Goal: Information Seeking & Learning: Learn about a topic

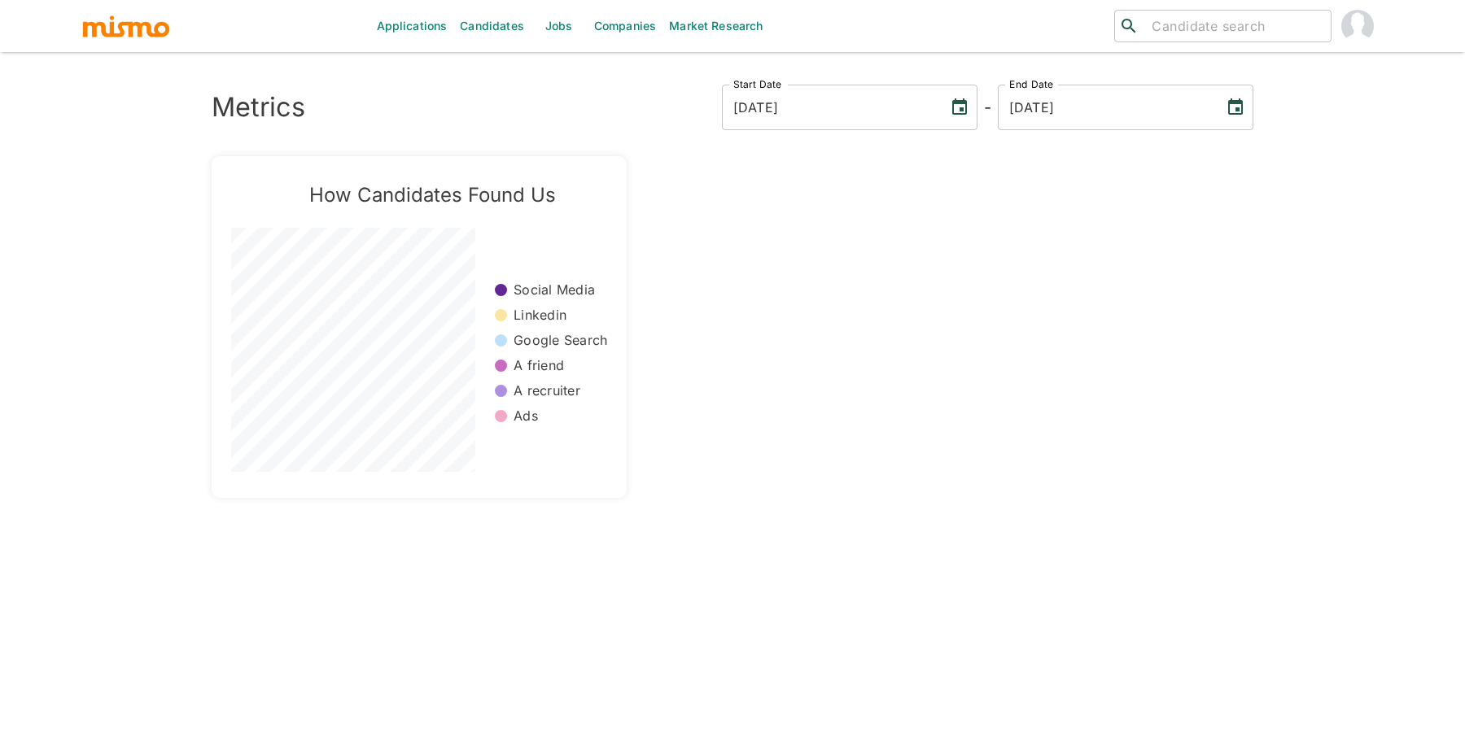
click at [549, 28] on link "Jobs" at bounding box center [559, 26] width 57 height 52
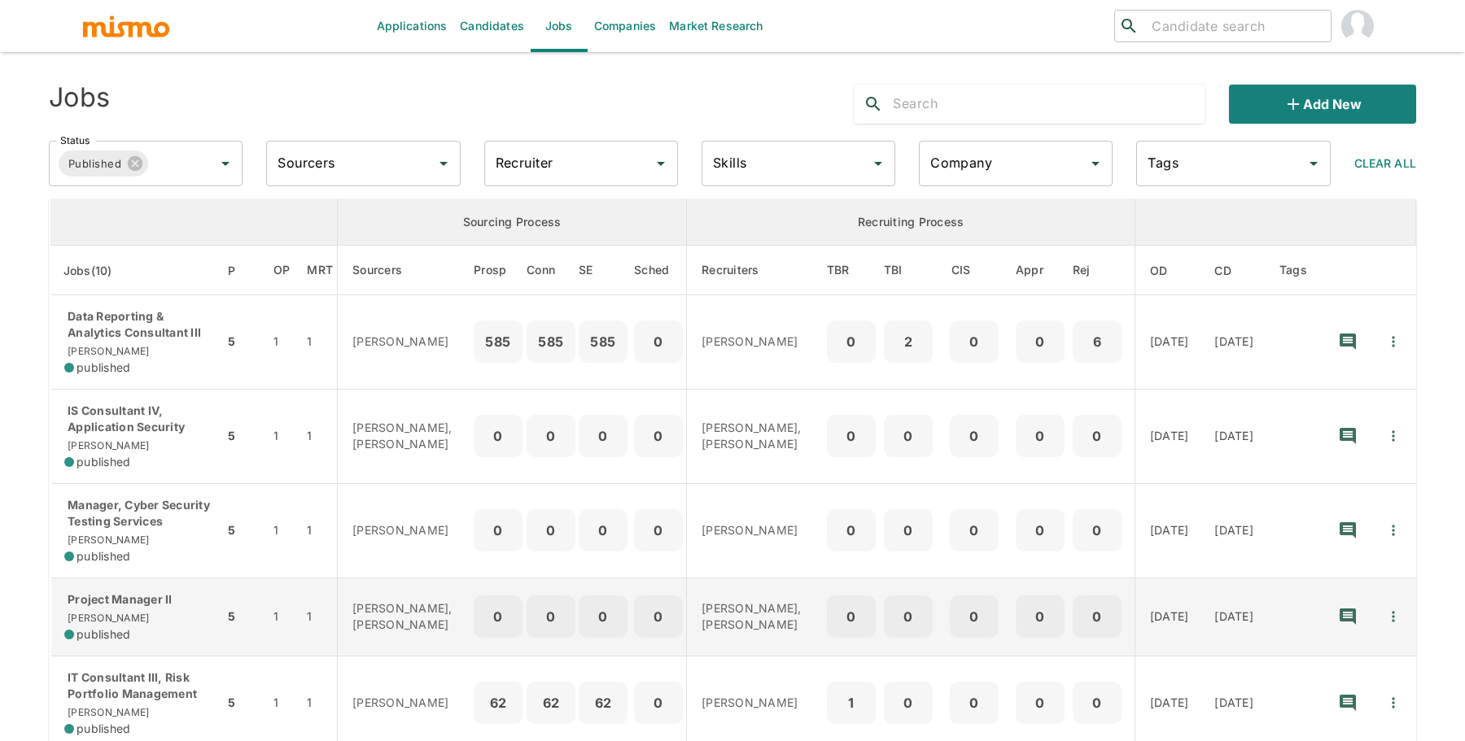
click at [193, 614] on div "Project Manager II [PERSON_NAME] published" at bounding box center [137, 617] width 146 height 51
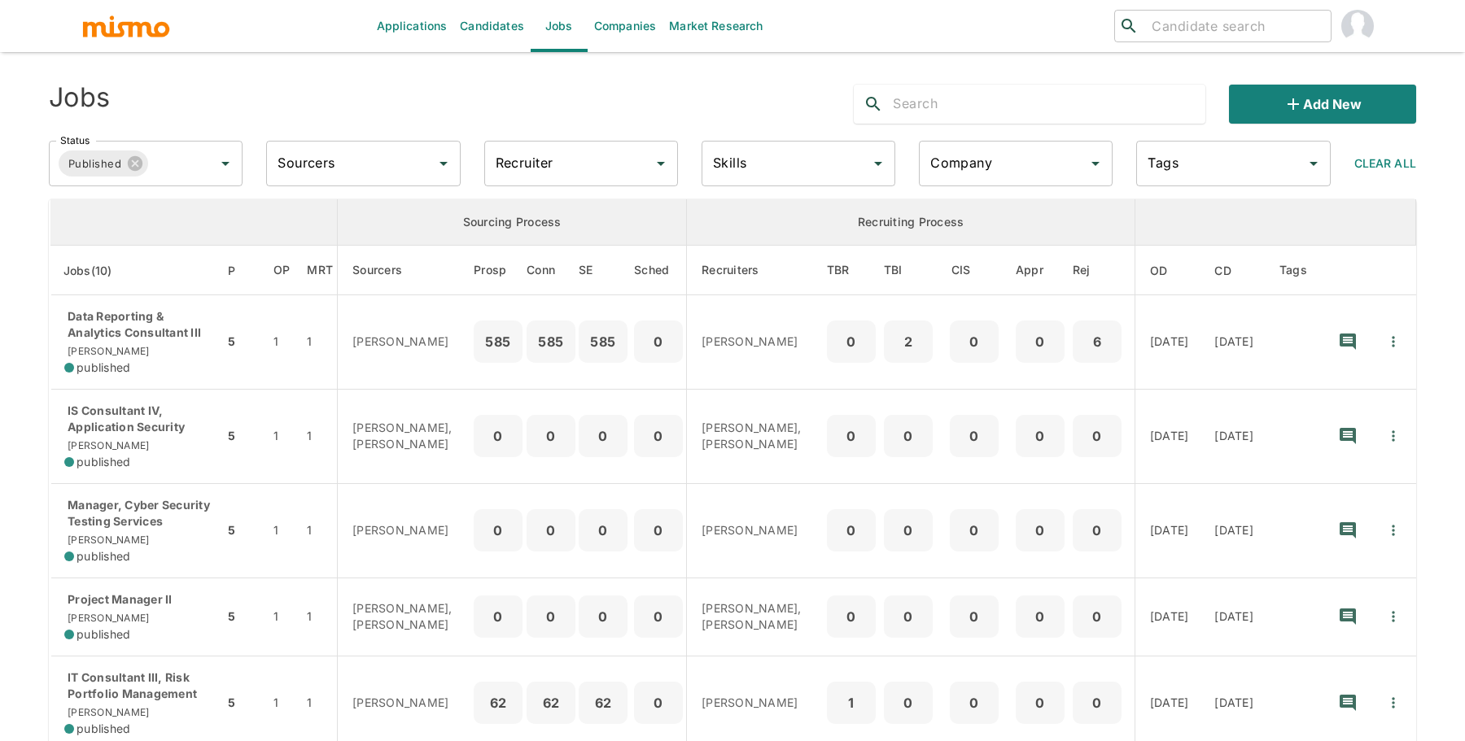
click at [928, 119] on div at bounding box center [1030, 104] width 352 height 39
click at [927, 107] on input "text" at bounding box center [1049, 104] width 313 height 26
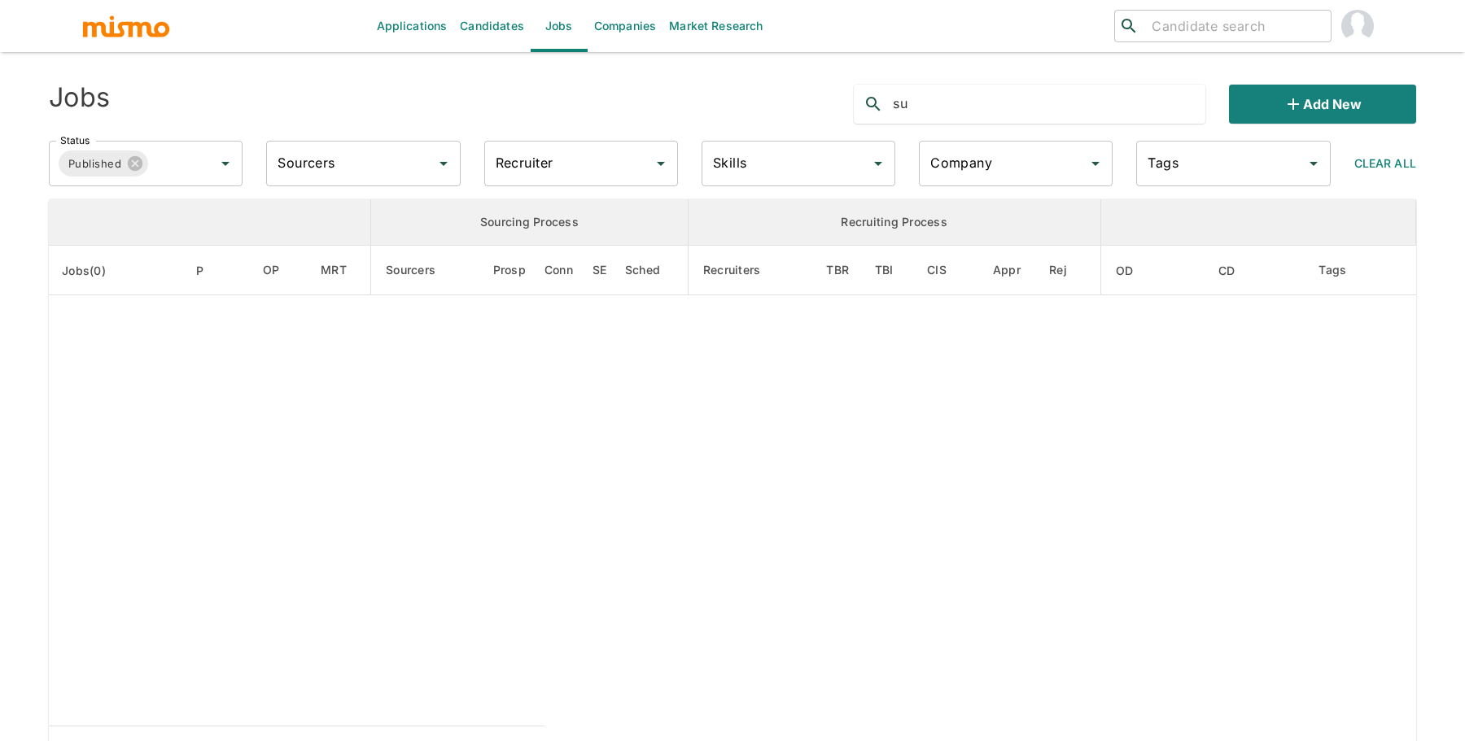
type input "s"
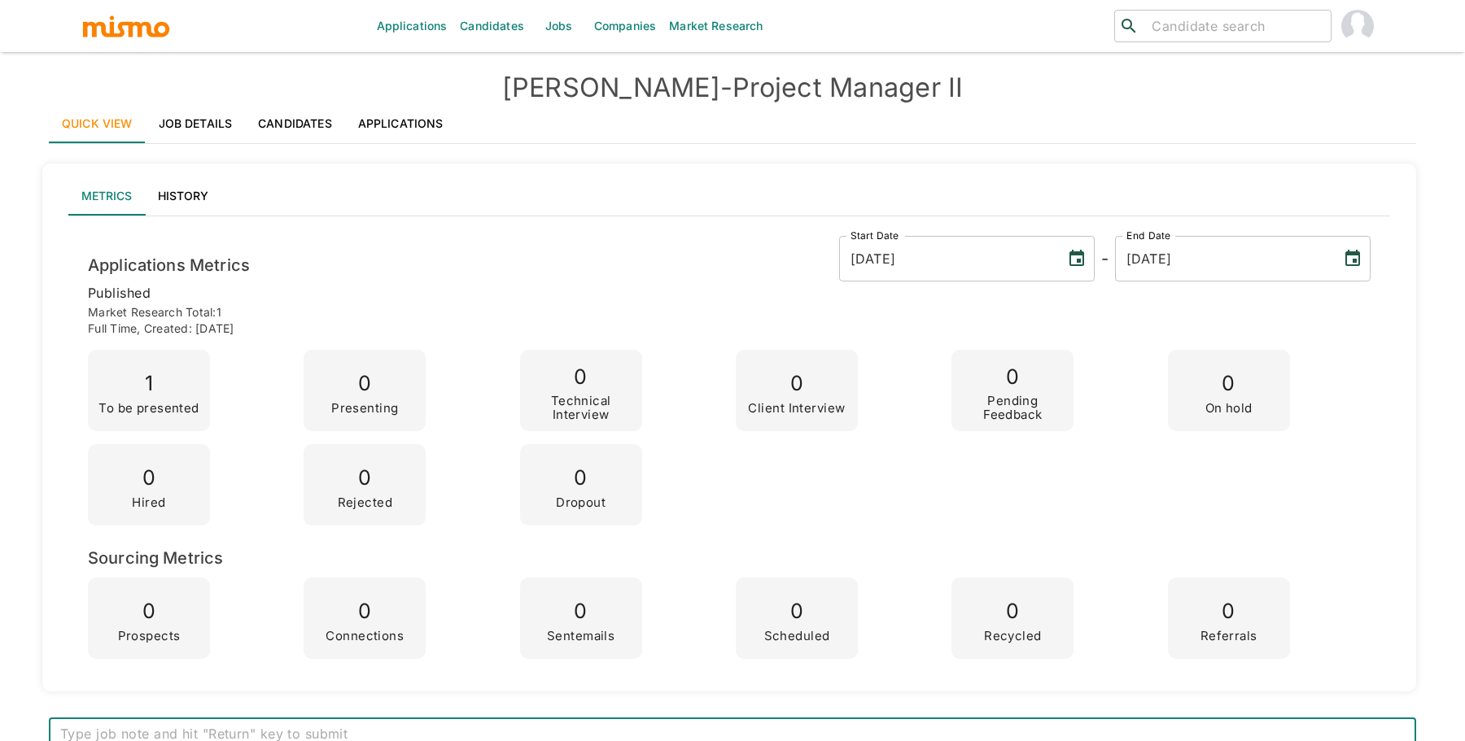
click at [218, 107] on link "Job Details" at bounding box center [196, 123] width 100 height 39
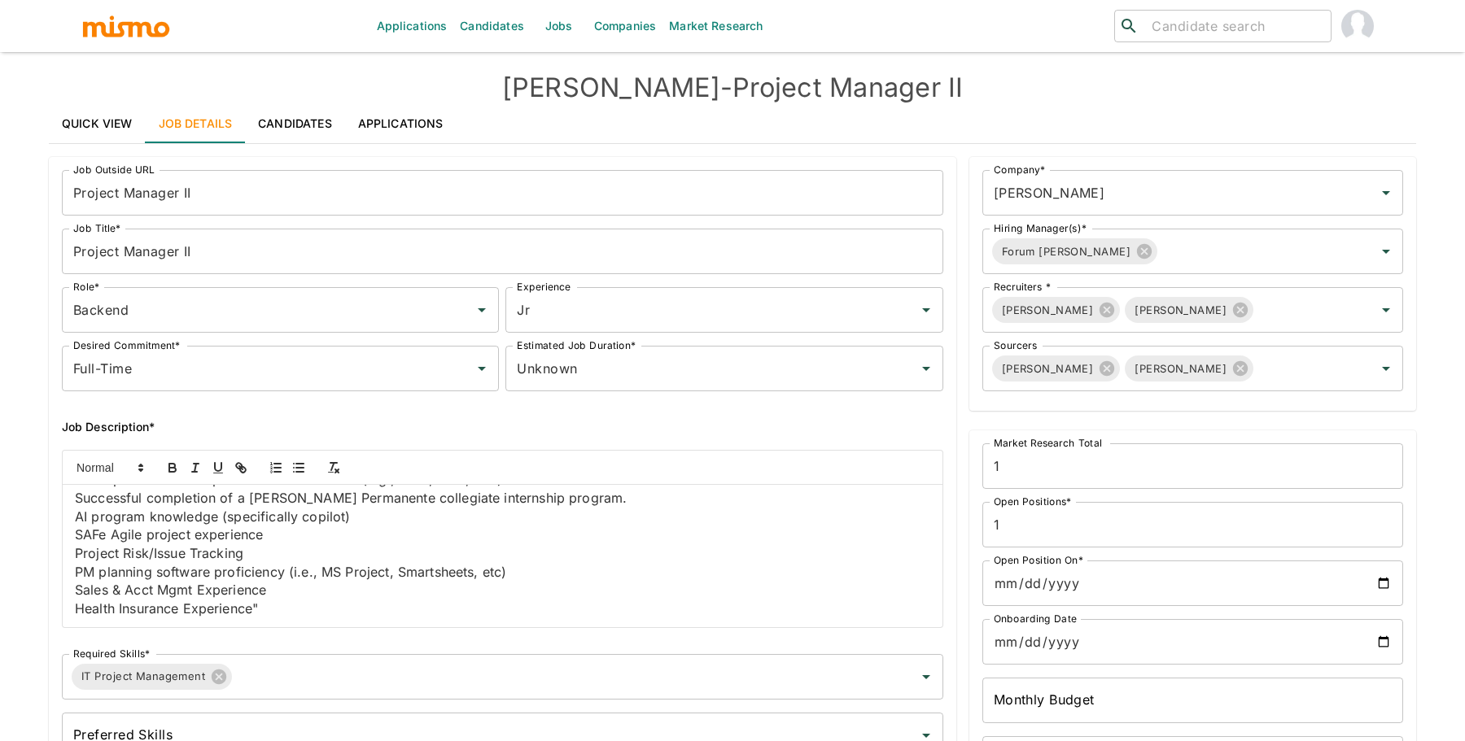
scroll to position [234, 0]
